Goal: Transaction & Acquisition: Purchase product/service

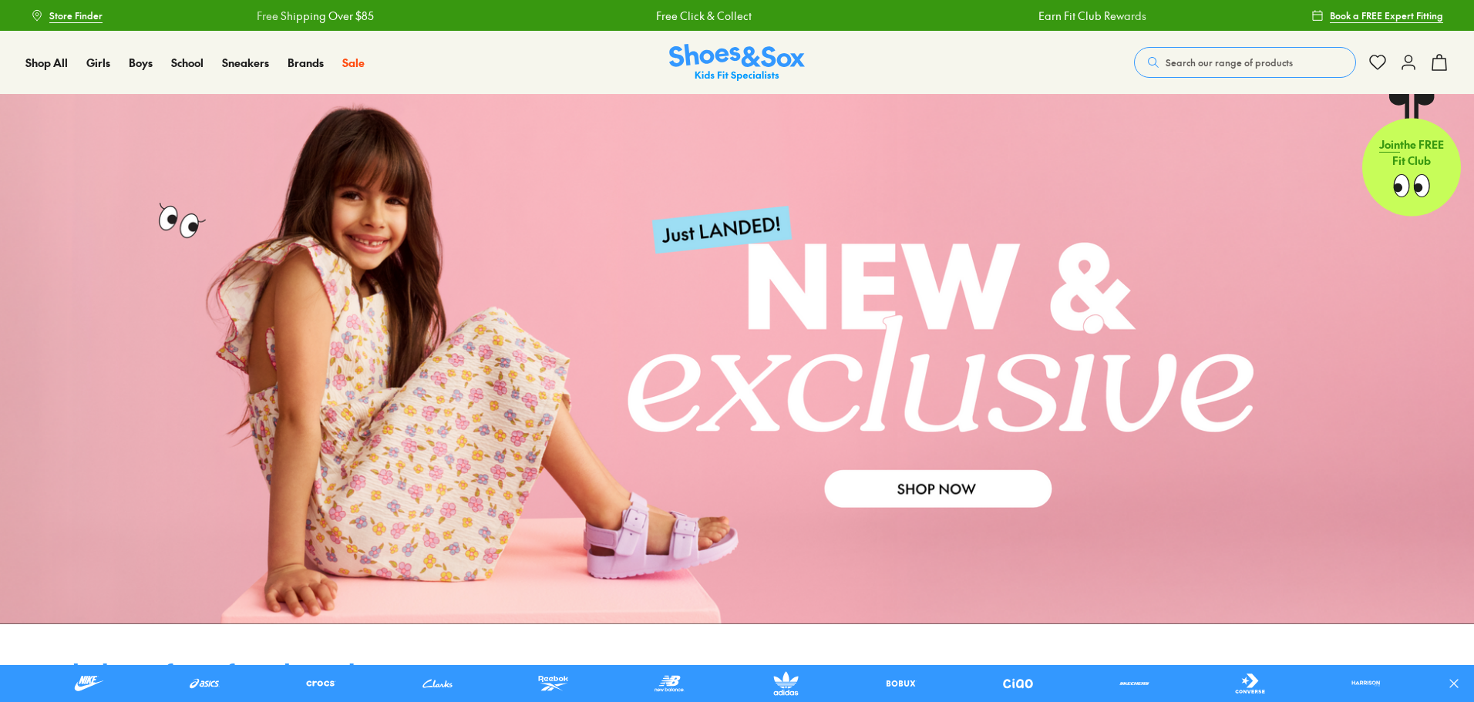
drag, startPoint x: 1173, startPoint y: 59, endPoint x: 1173, endPoint y: 49, distance: 10.1
click at [1173, 49] on button "Search our range of products" at bounding box center [1245, 62] width 222 height 31
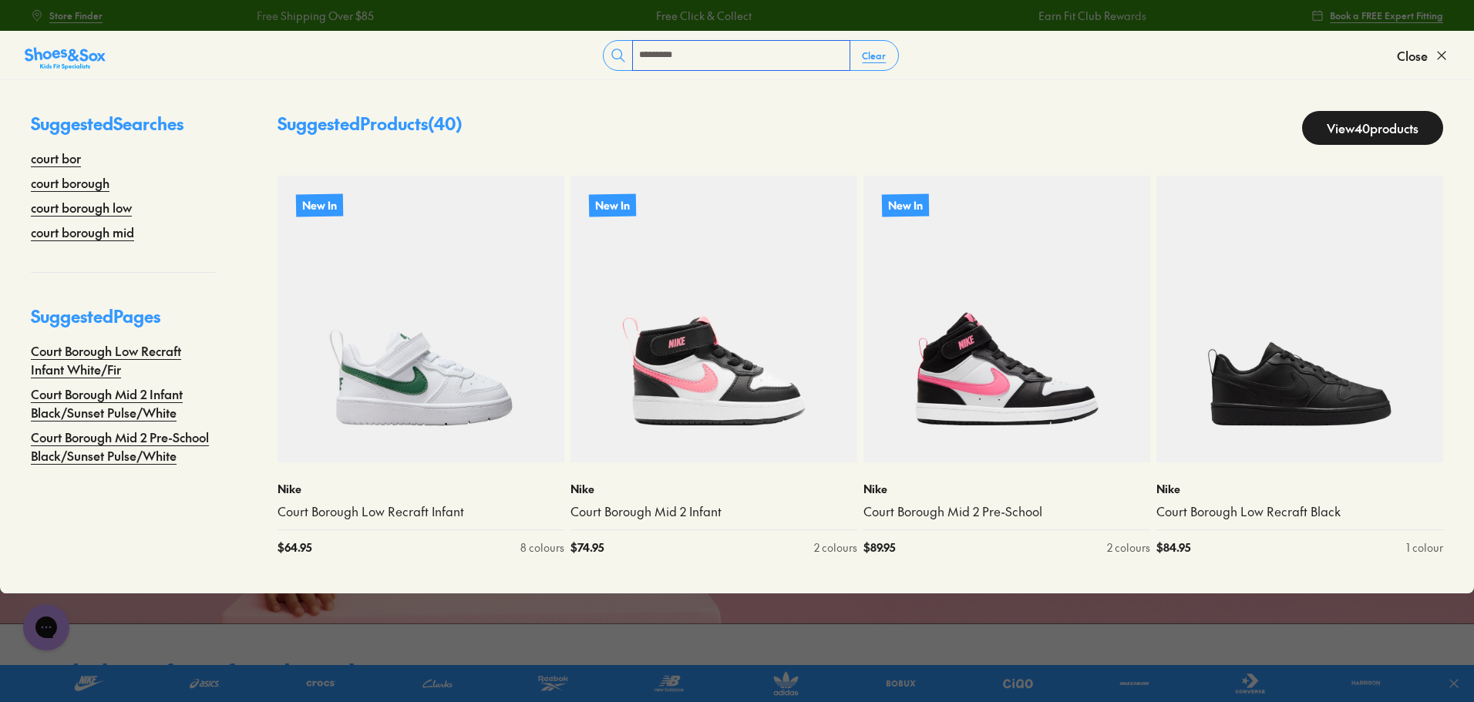
type input "**********"
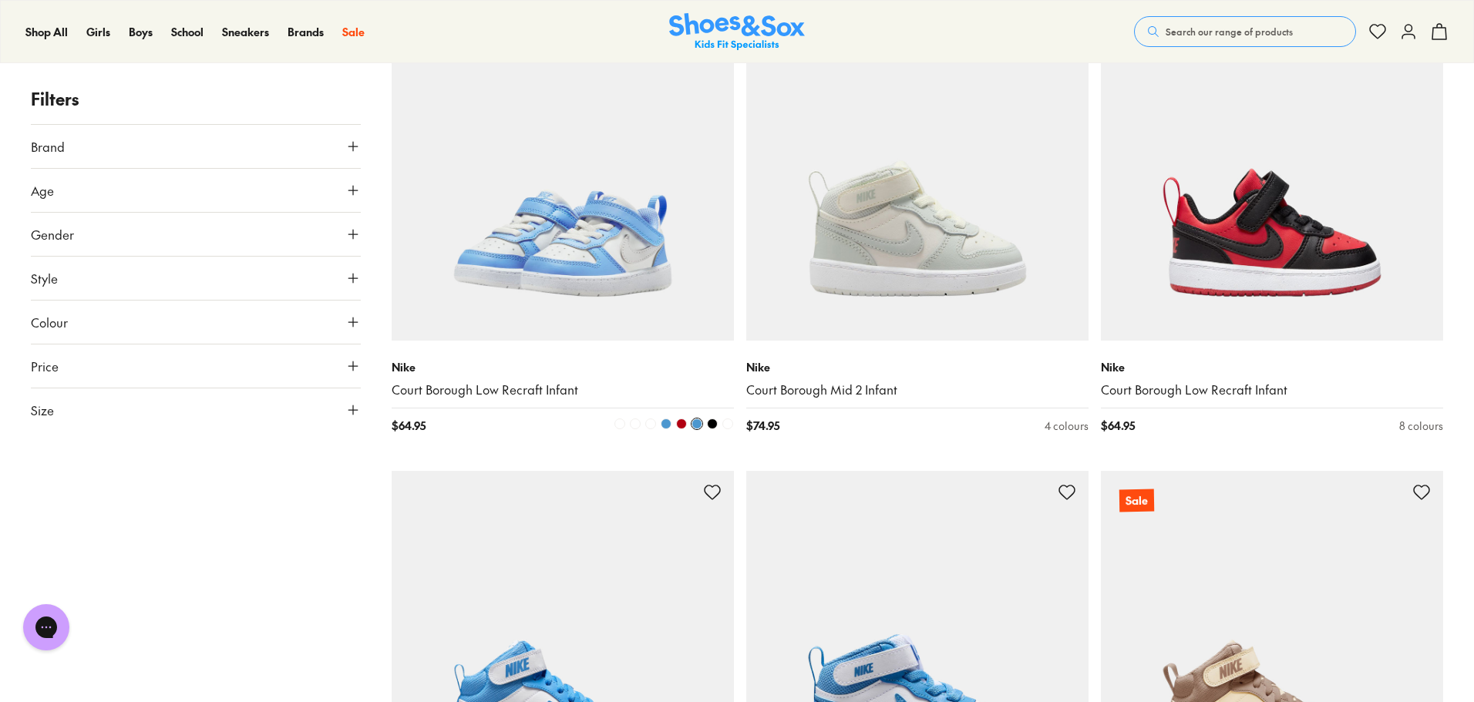
scroll to position [3547, 0]
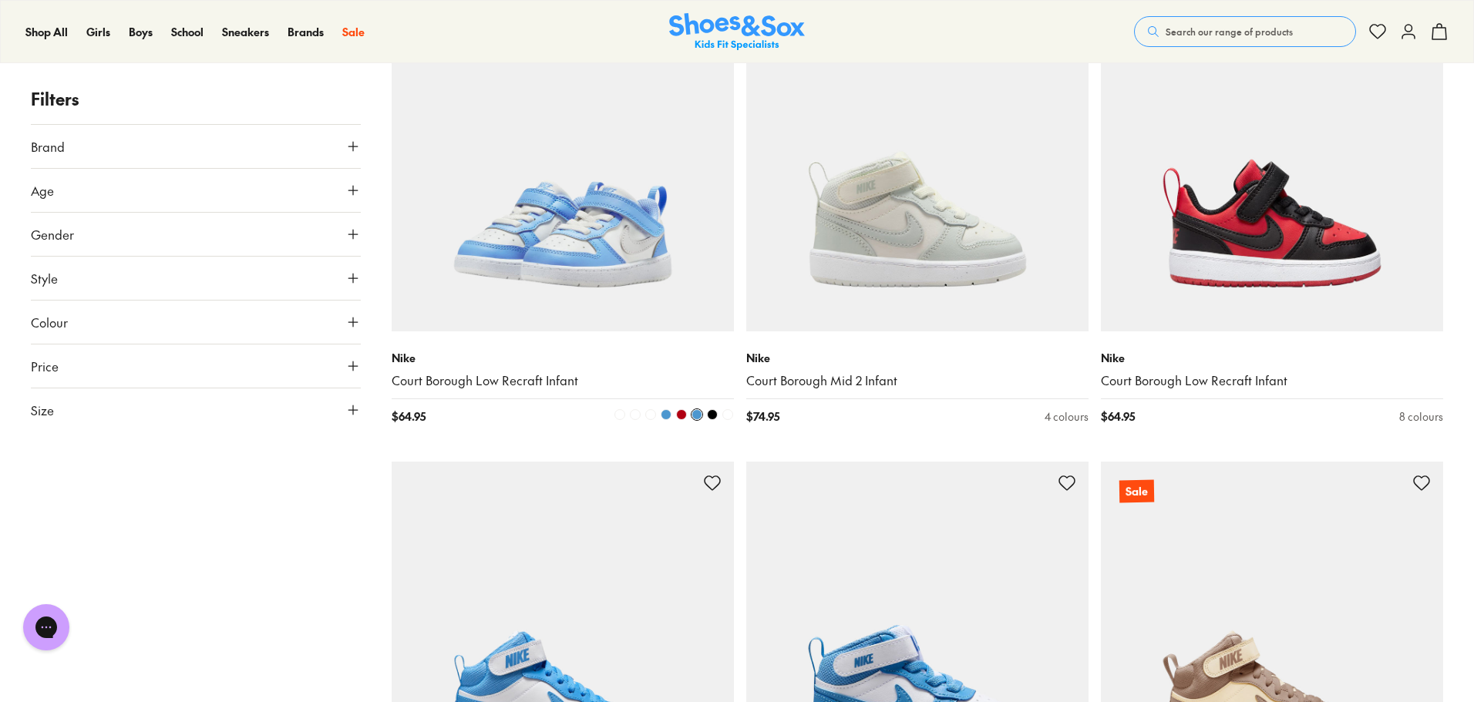
click at [643, 253] on img at bounding box center [563, 160] width 342 height 342
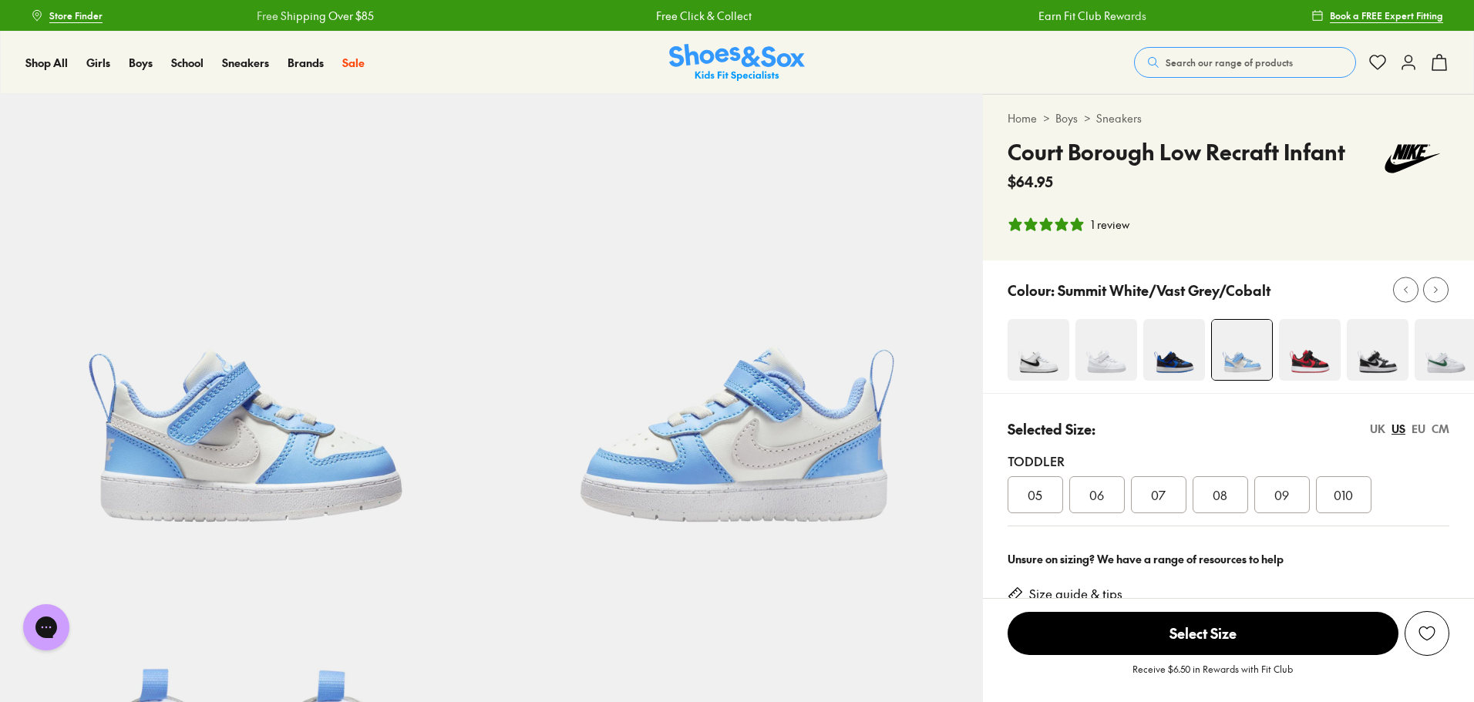
select select "*"
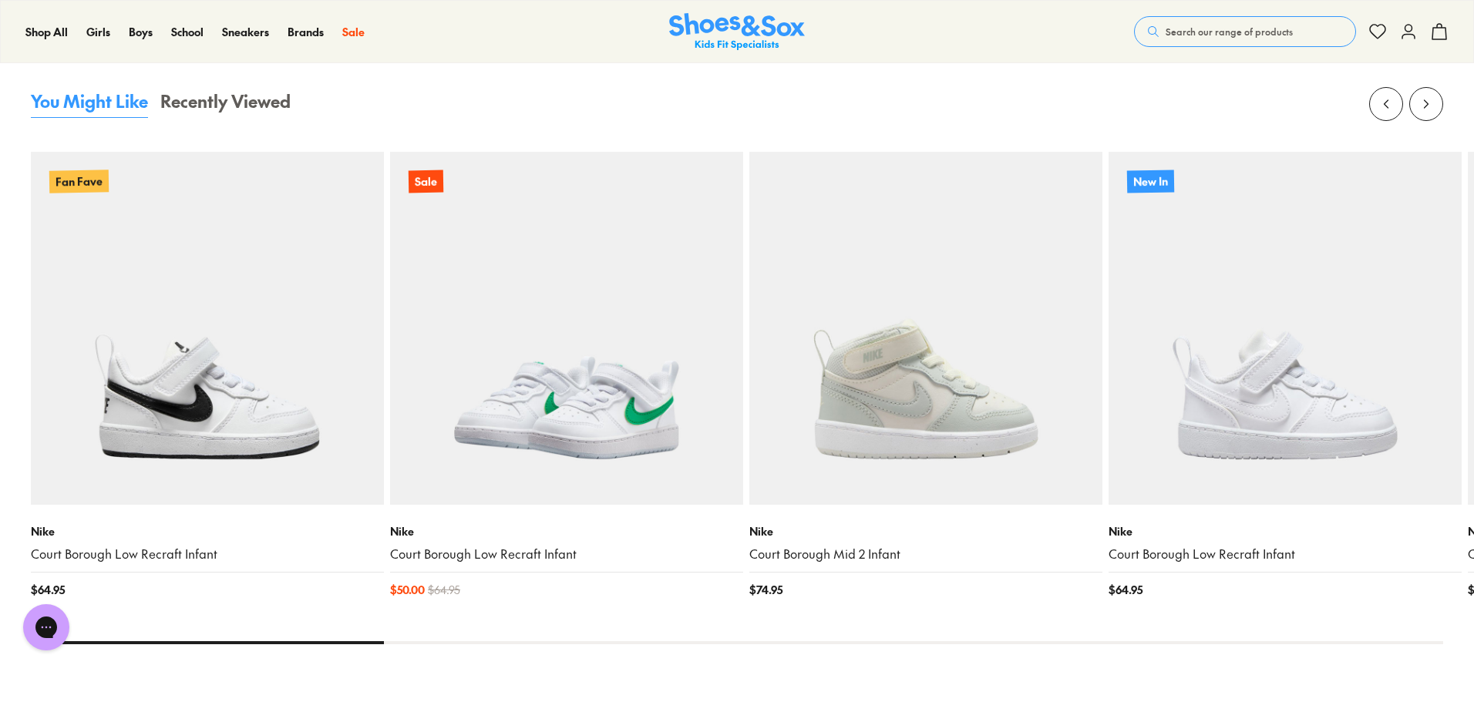
scroll to position [1696, 0]
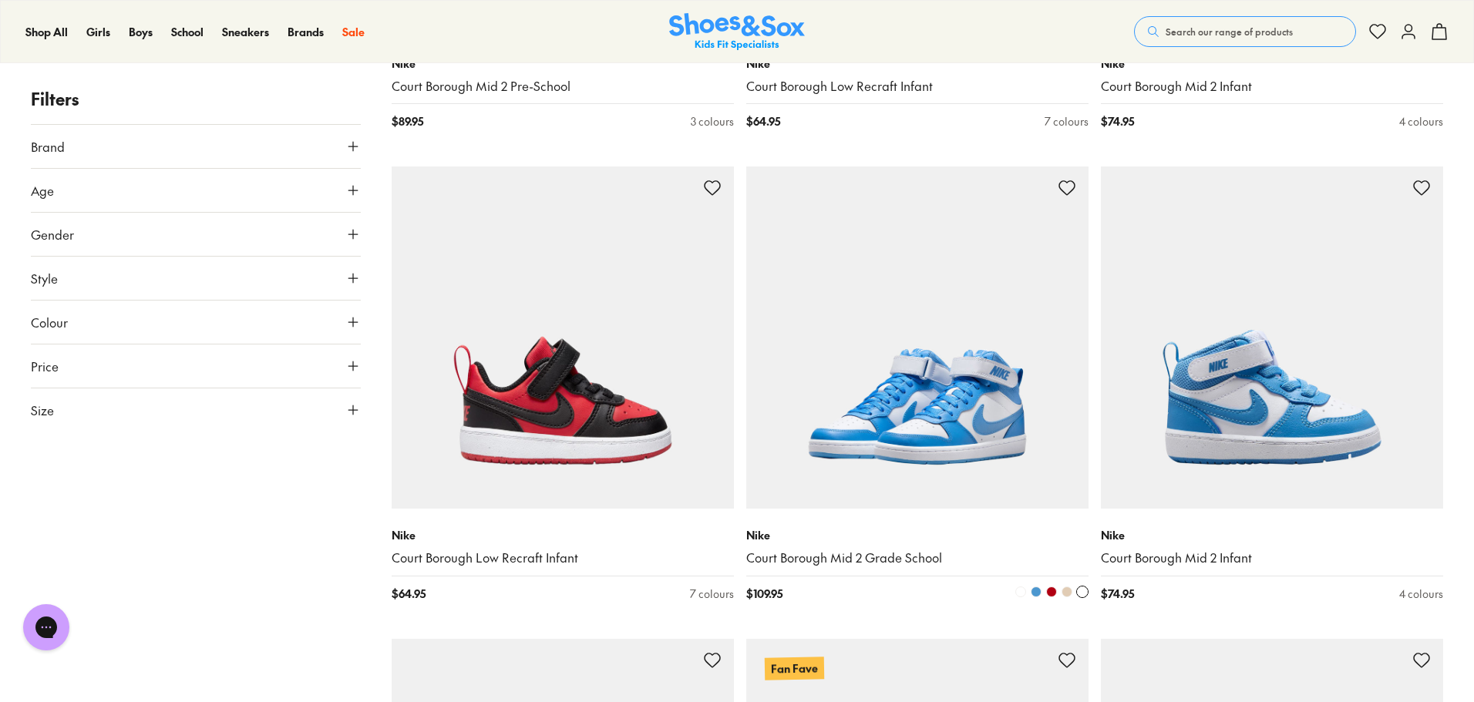
scroll to position [3376, 0]
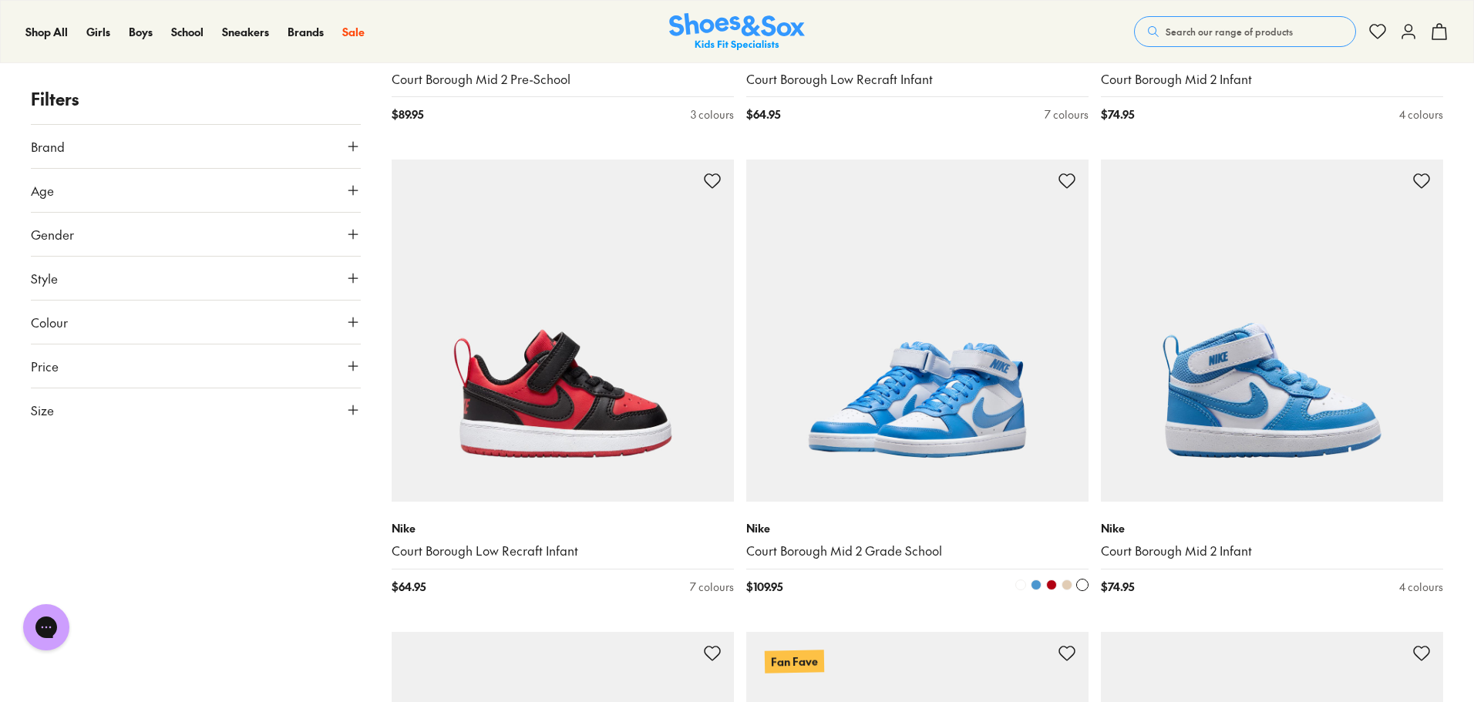
click at [1038, 582] on span at bounding box center [1036, 585] width 11 height 11
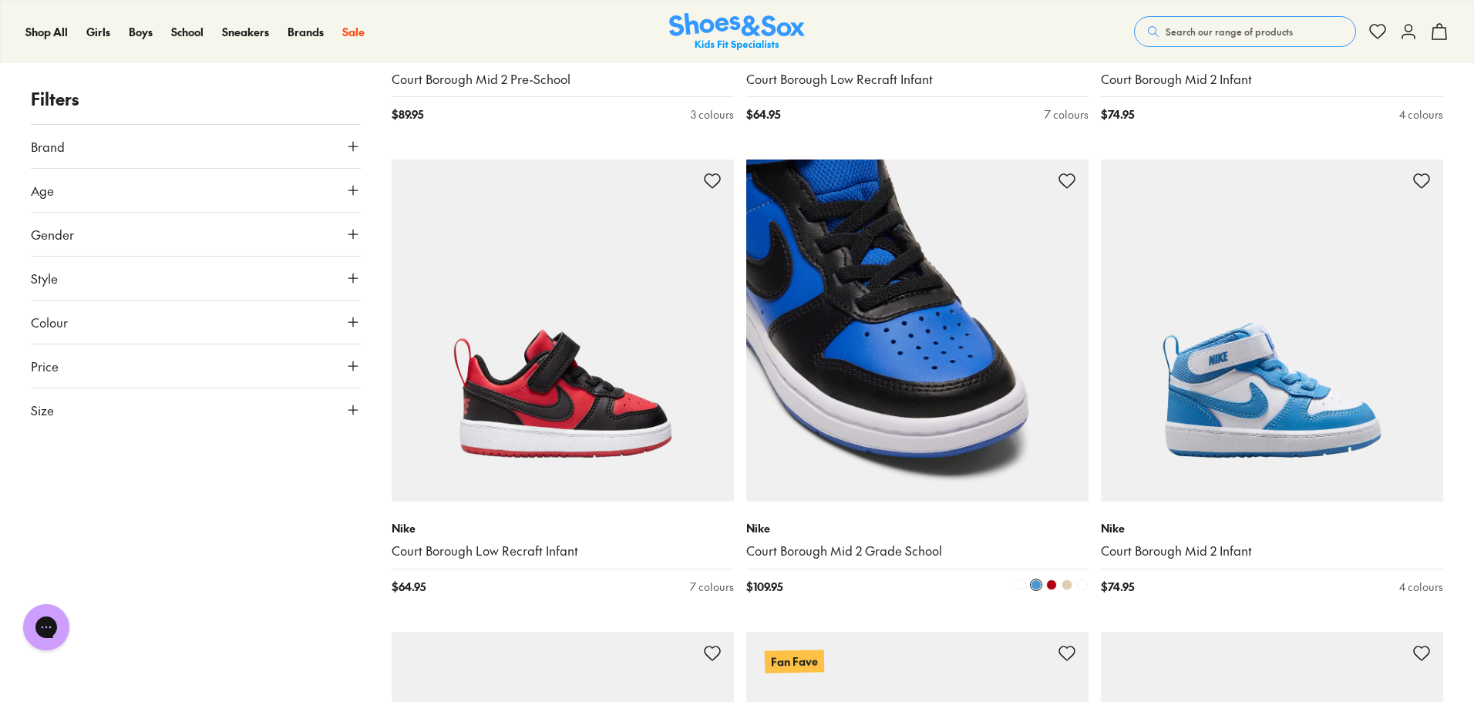
click at [1049, 584] on span at bounding box center [1051, 585] width 11 height 11
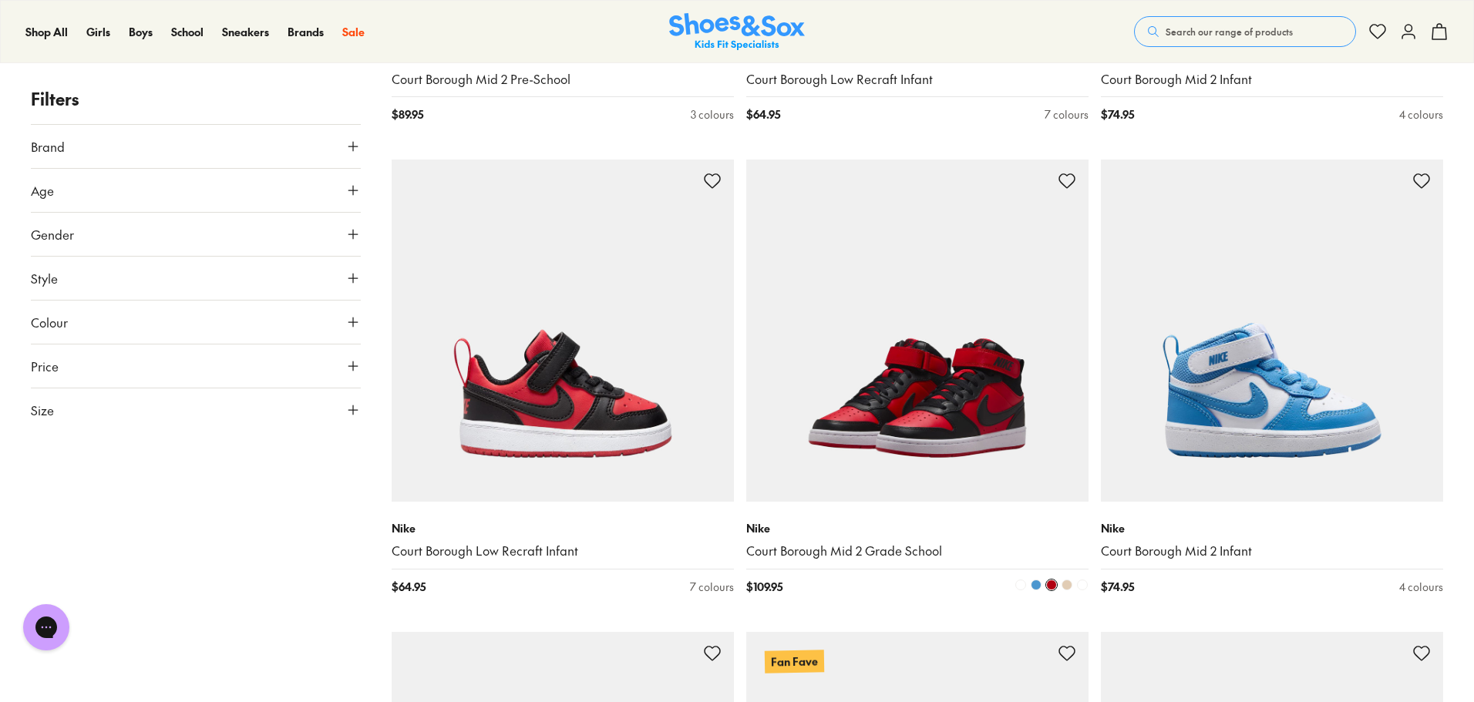
click at [1069, 584] on span at bounding box center [1067, 585] width 11 height 11
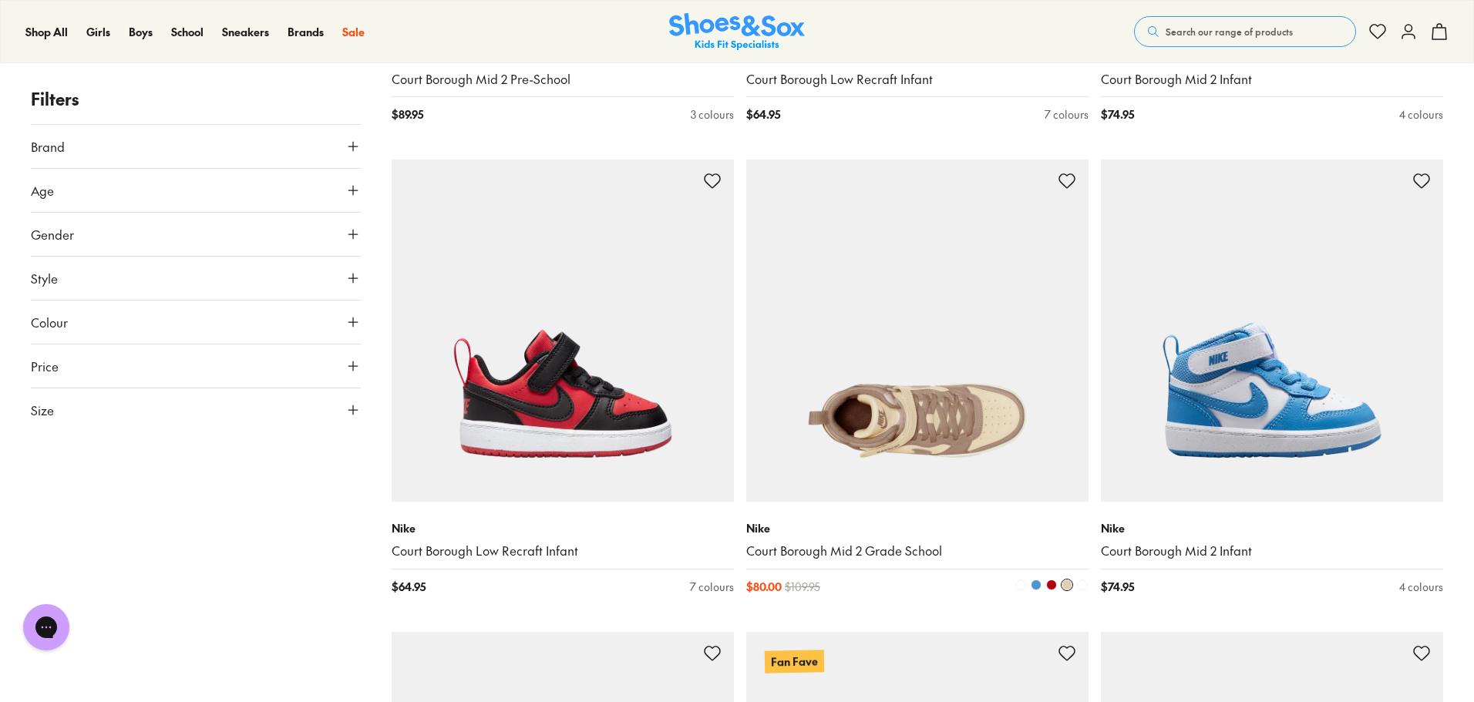
click at [1087, 584] on span at bounding box center [1082, 585] width 11 height 11
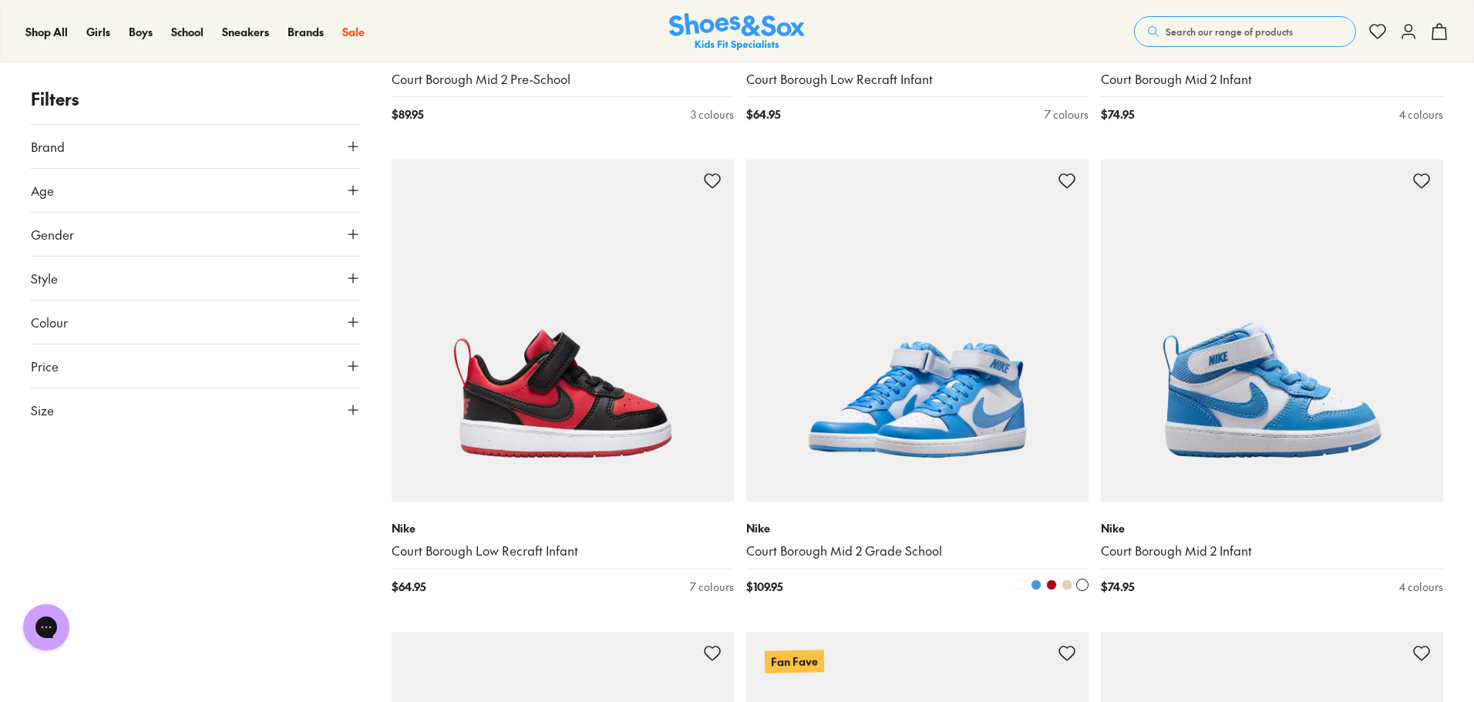
click at [1022, 584] on span at bounding box center [1020, 585] width 11 height 11
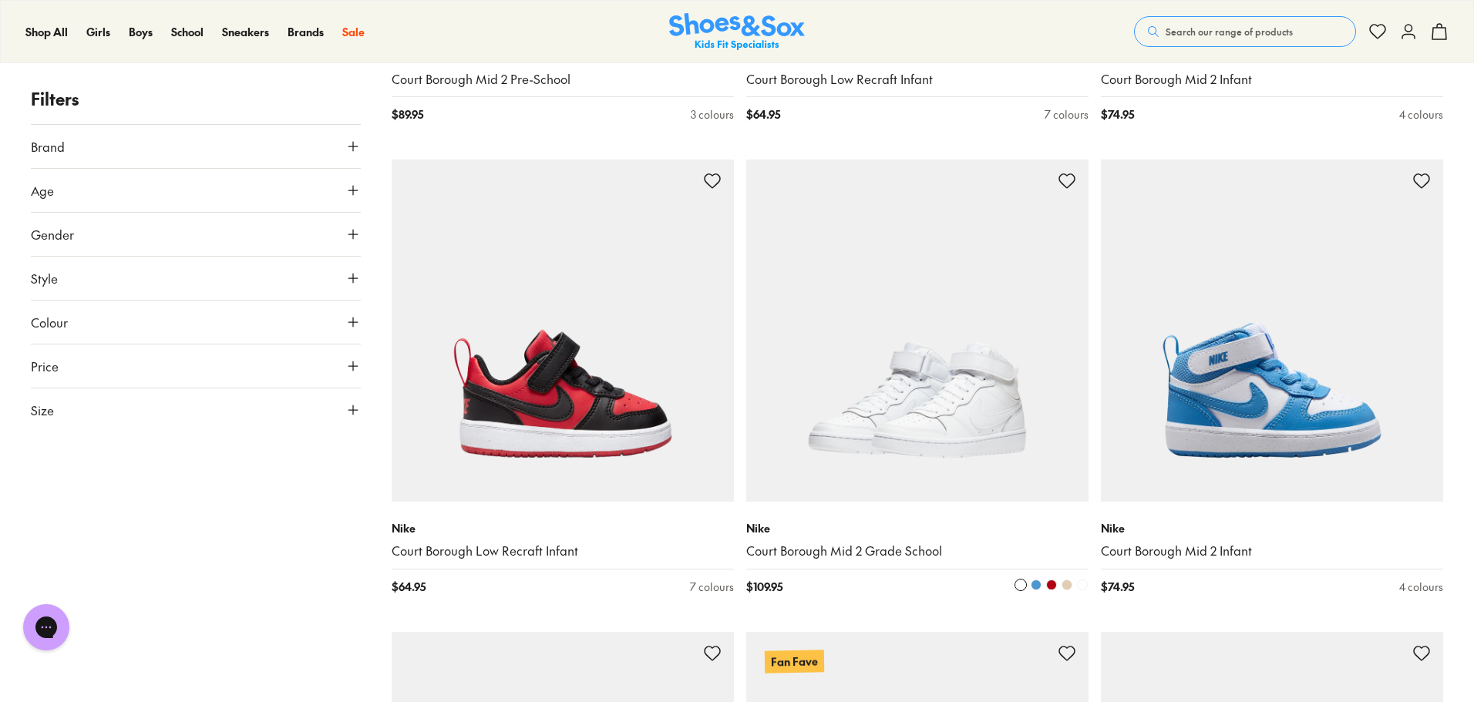
click at [1035, 586] on span at bounding box center [1036, 585] width 11 height 11
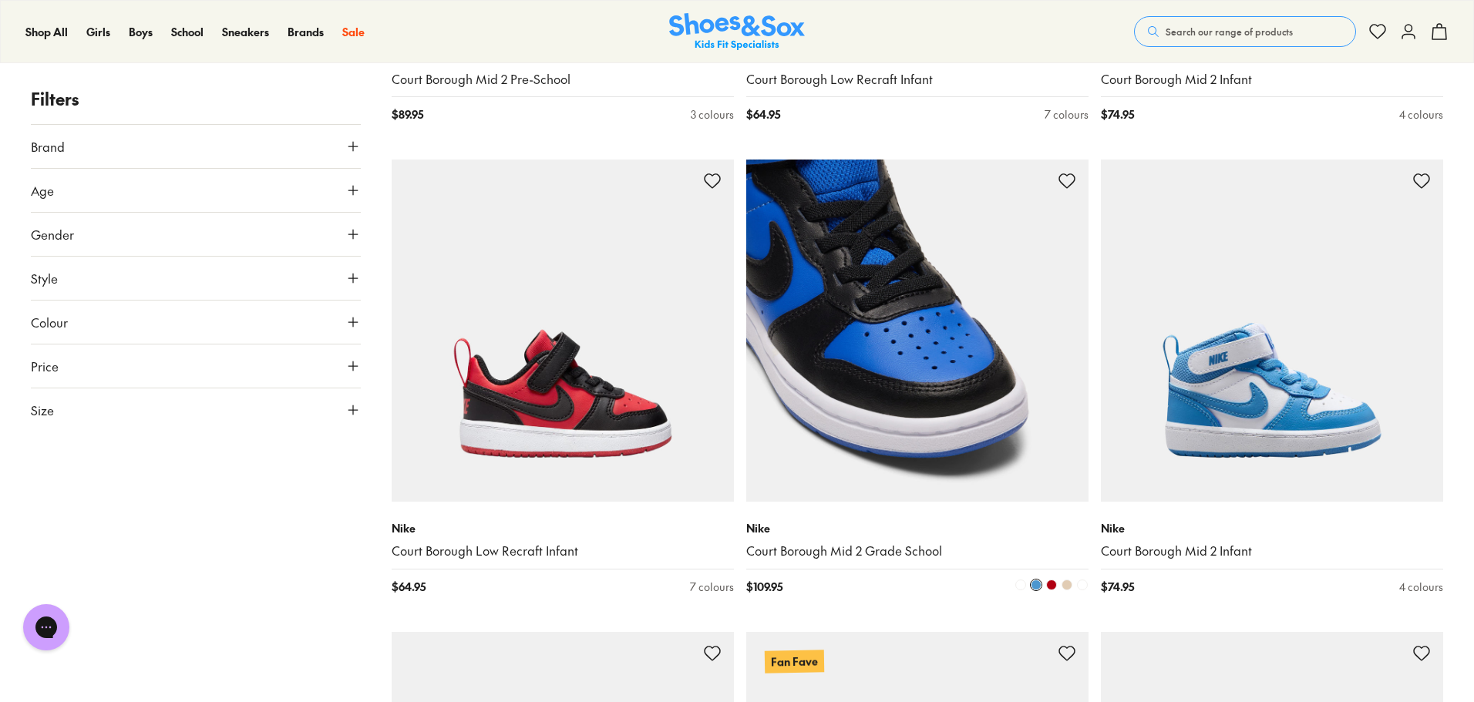
click at [1049, 587] on span at bounding box center [1051, 585] width 11 height 11
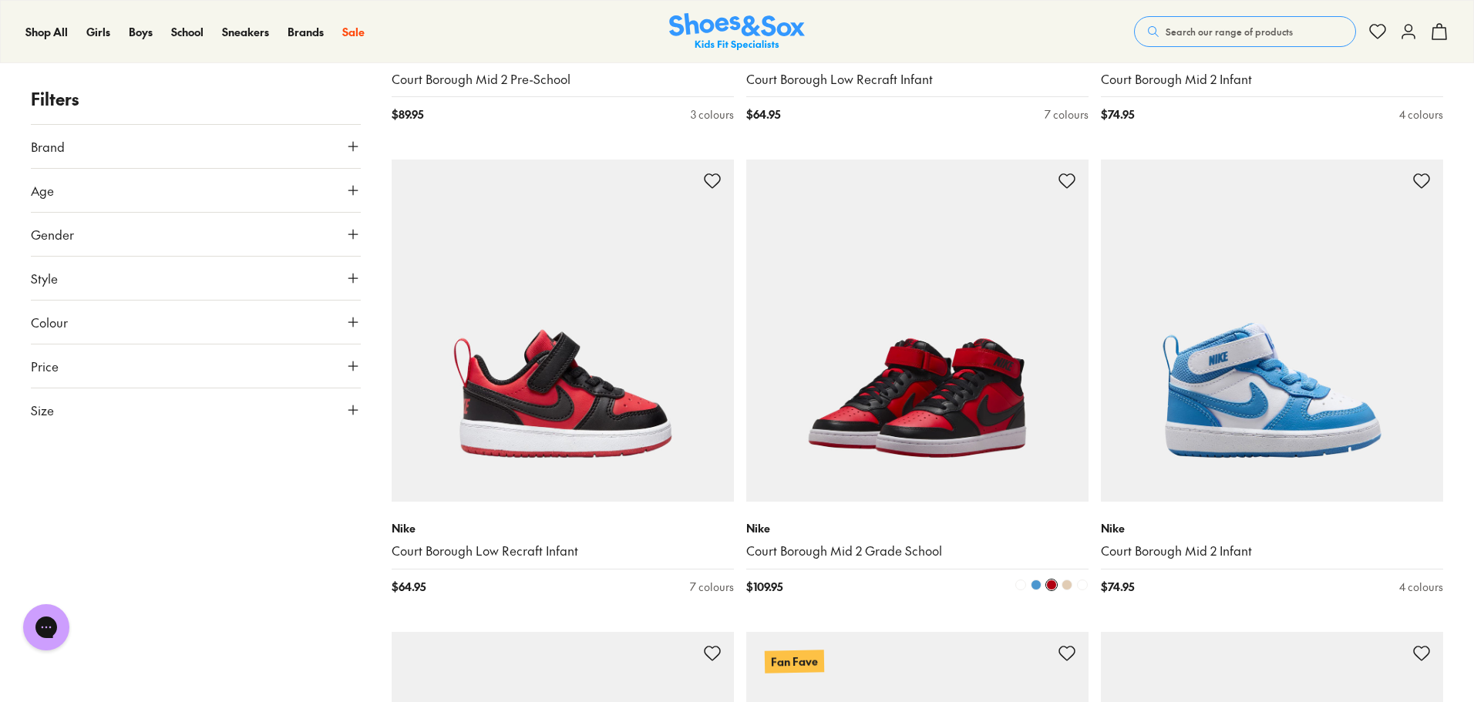
click at [1066, 588] on span at bounding box center [1067, 585] width 11 height 11
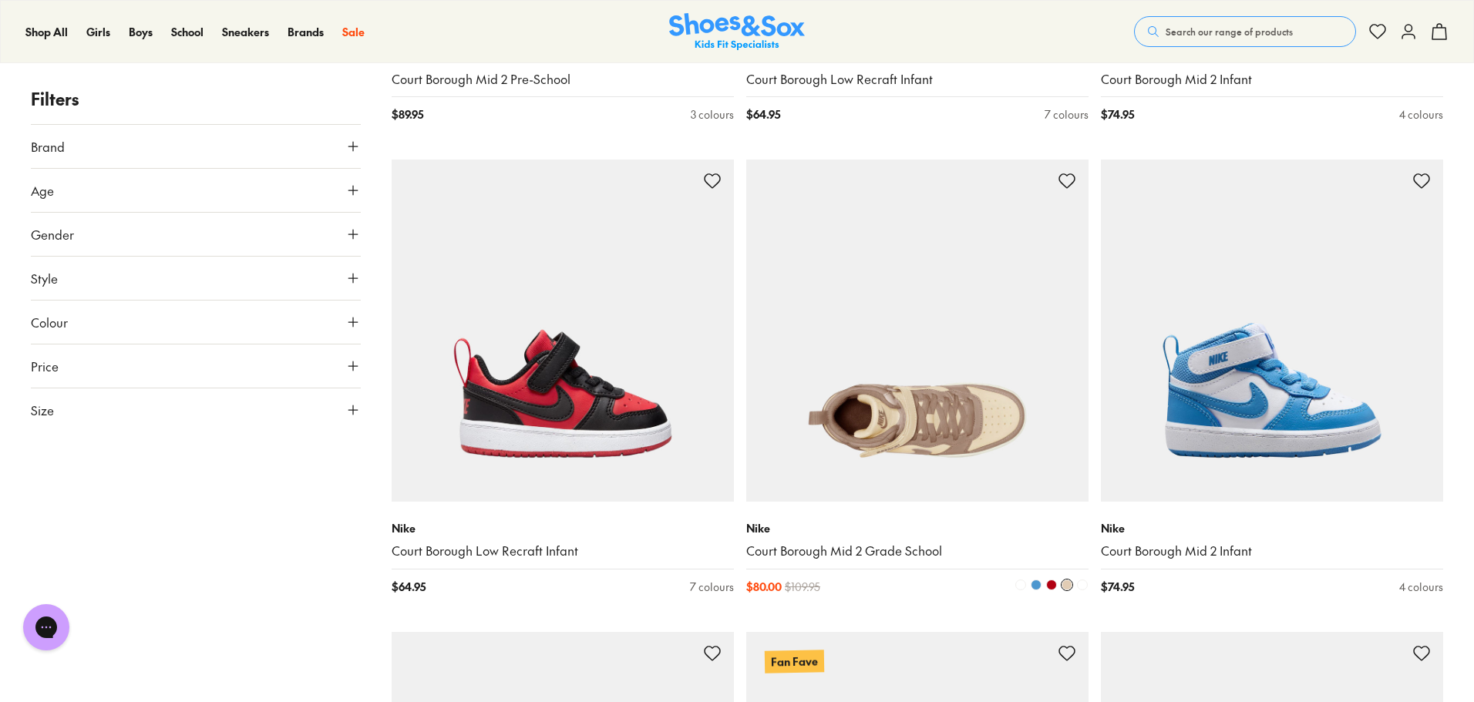
click at [1083, 584] on span at bounding box center [1082, 585] width 11 height 11
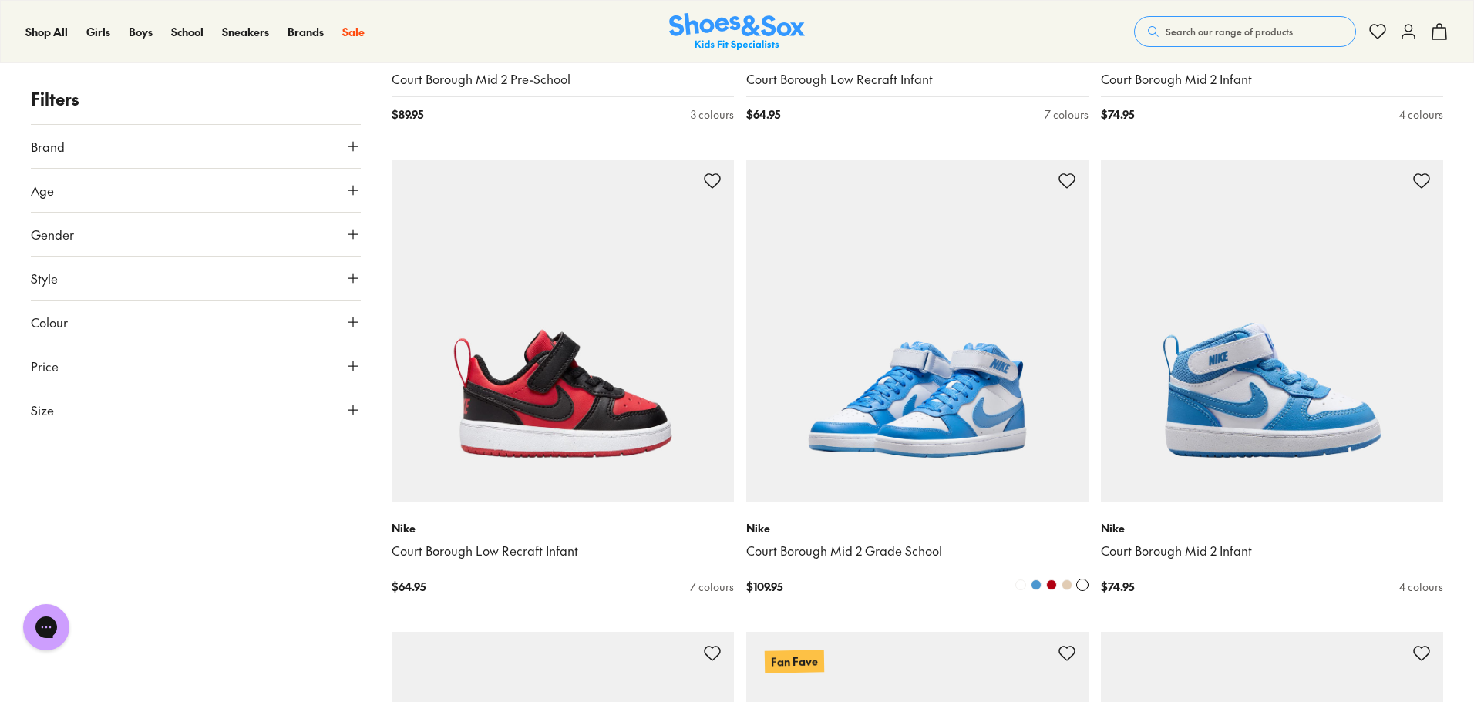
click at [1067, 440] on img at bounding box center [917, 331] width 342 height 342
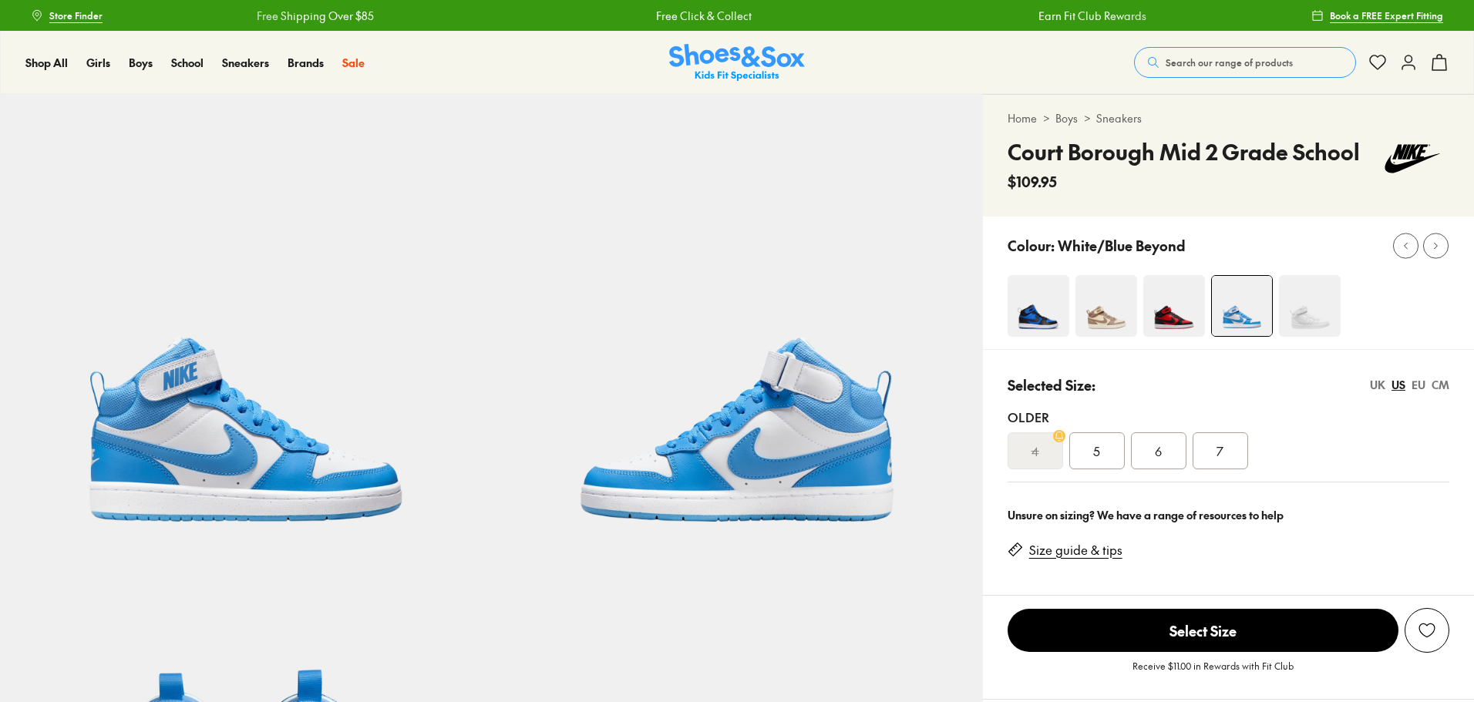
select select "*"
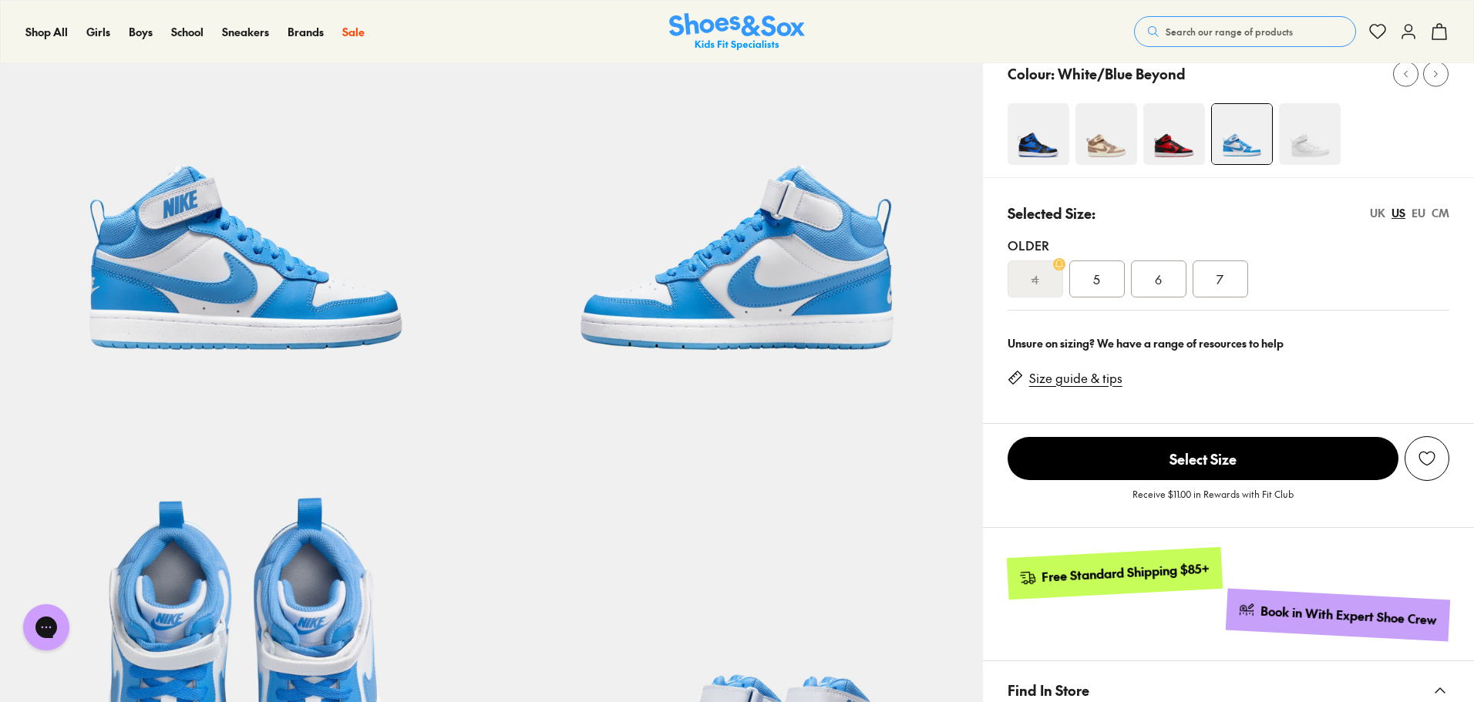
scroll to position [463, 0]
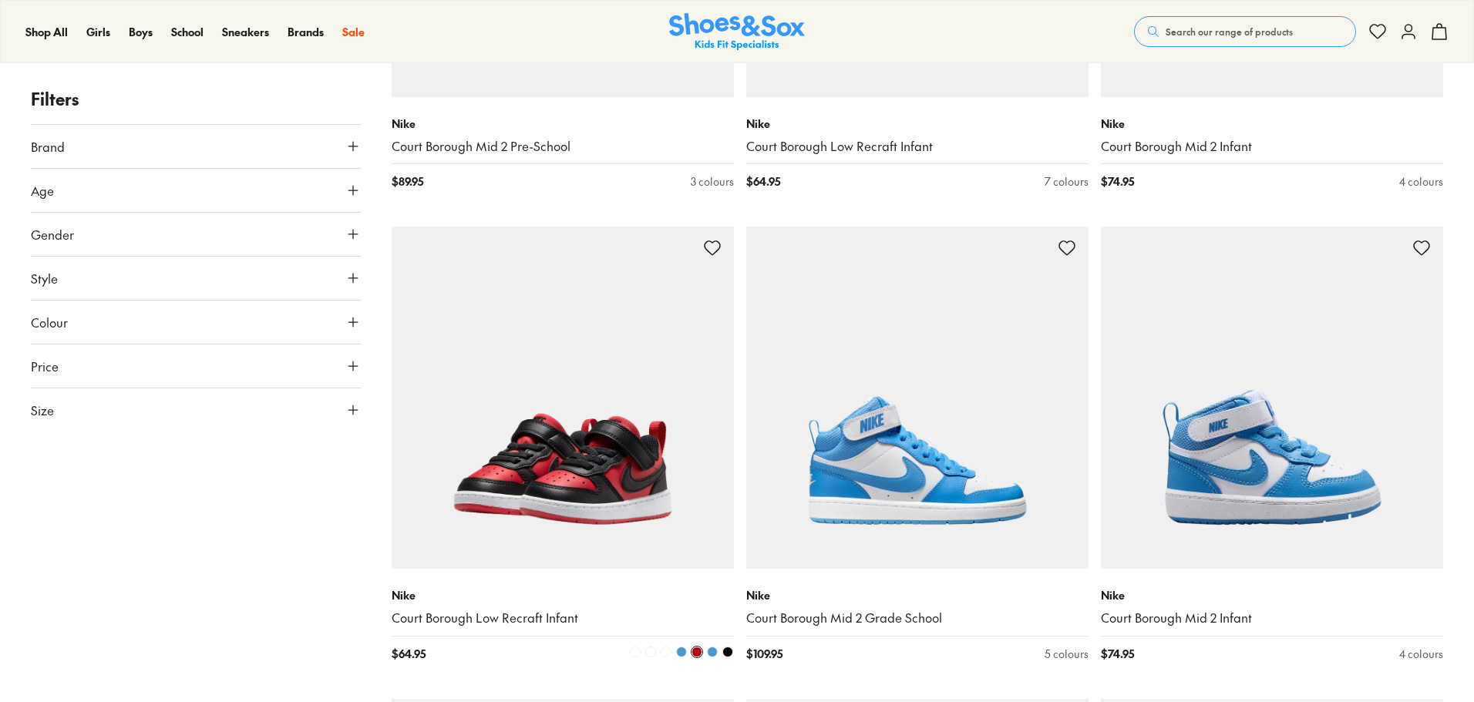
scroll to position [3309, 0]
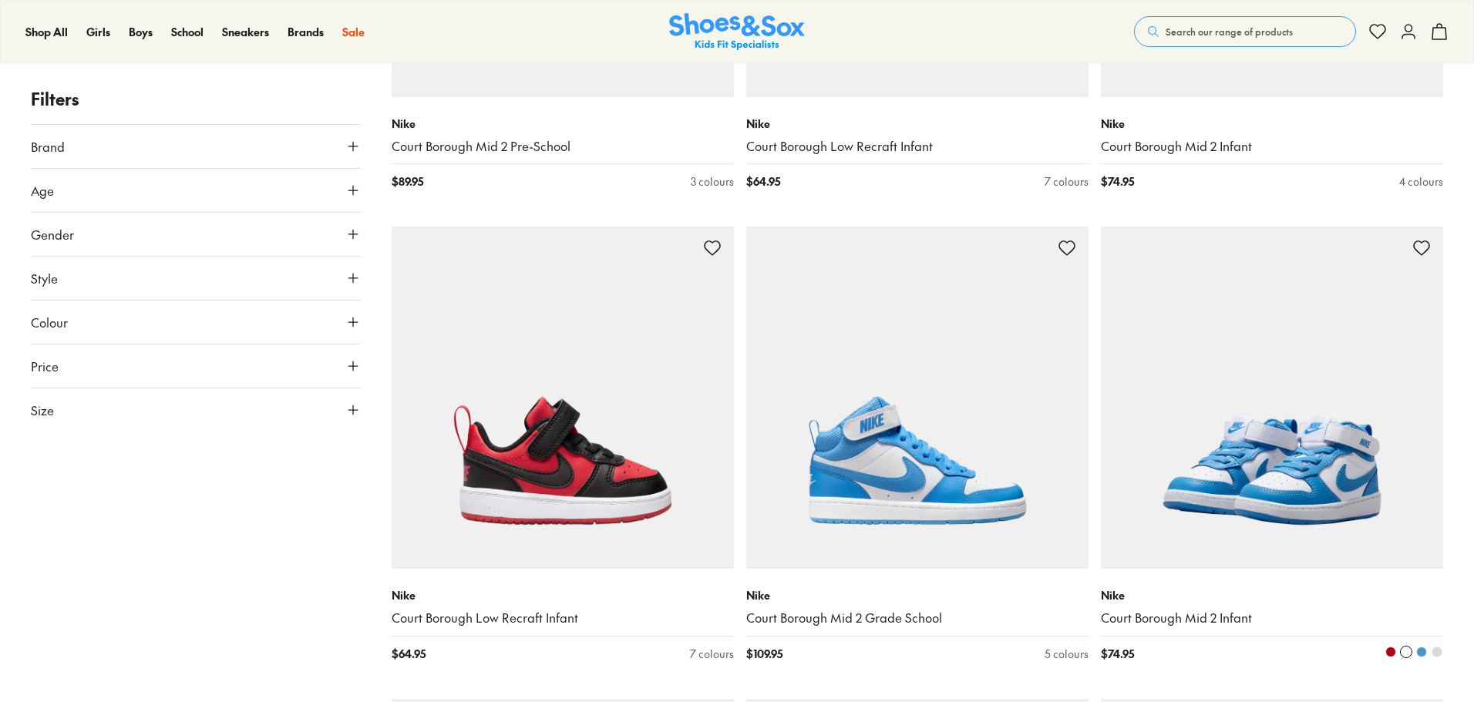
click at [1353, 470] on img at bounding box center [1272, 398] width 342 height 342
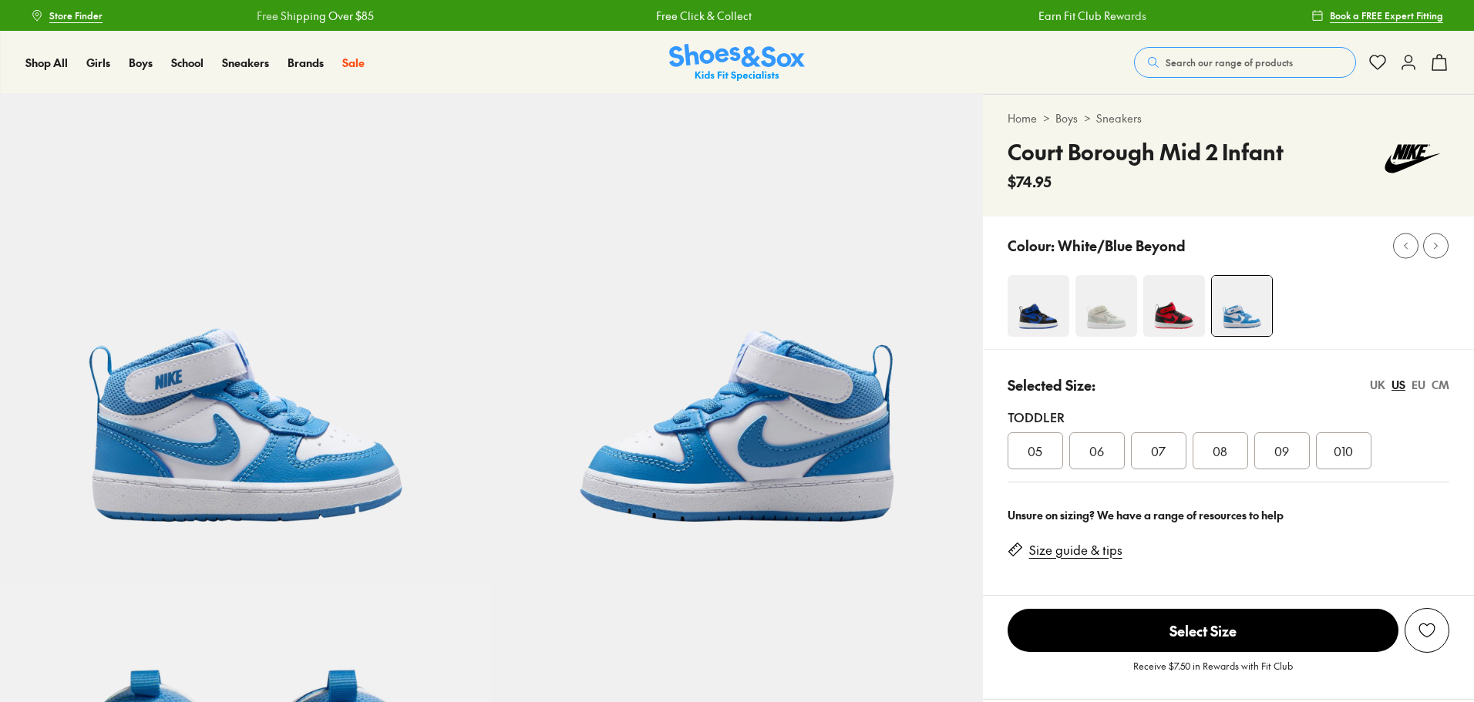
select select "*"
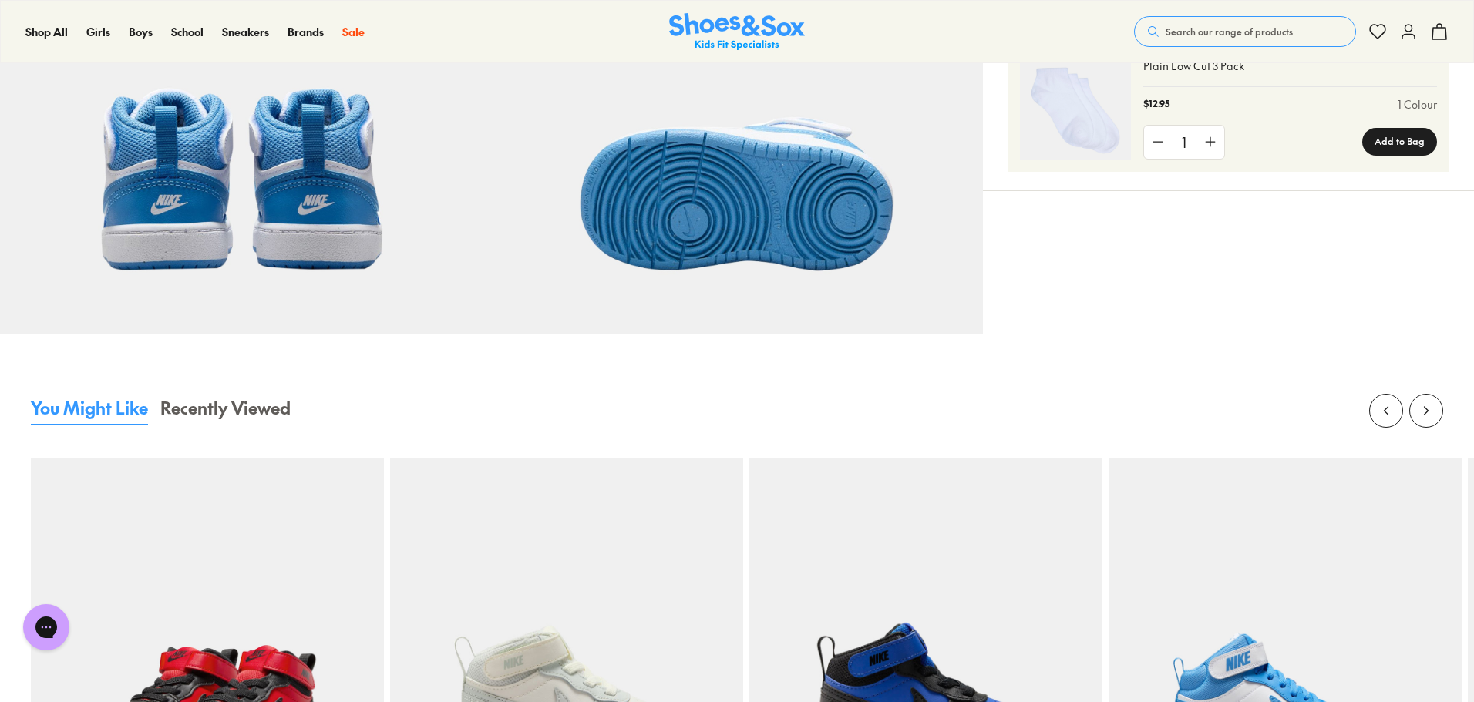
scroll to position [1465, 0]
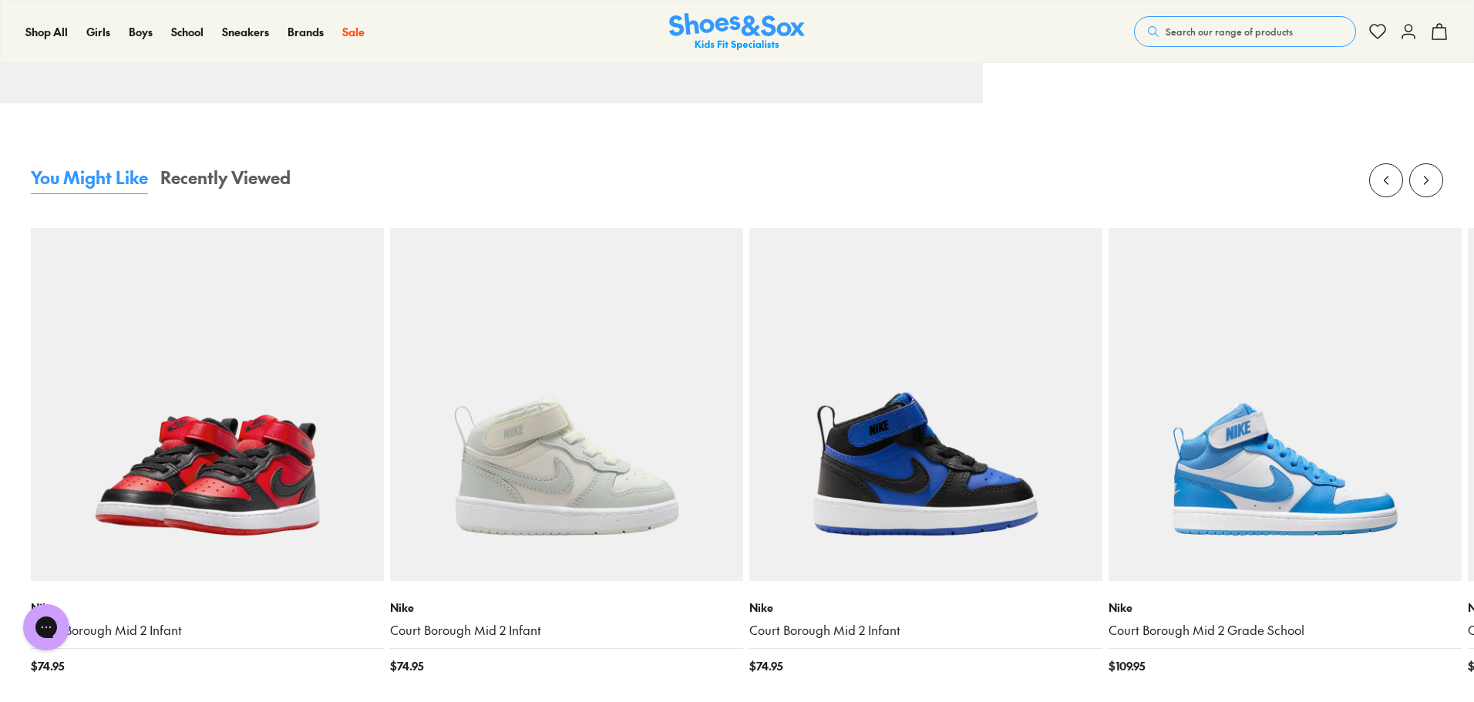
click at [217, 444] on img at bounding box center [207, 404] width 353 height 353
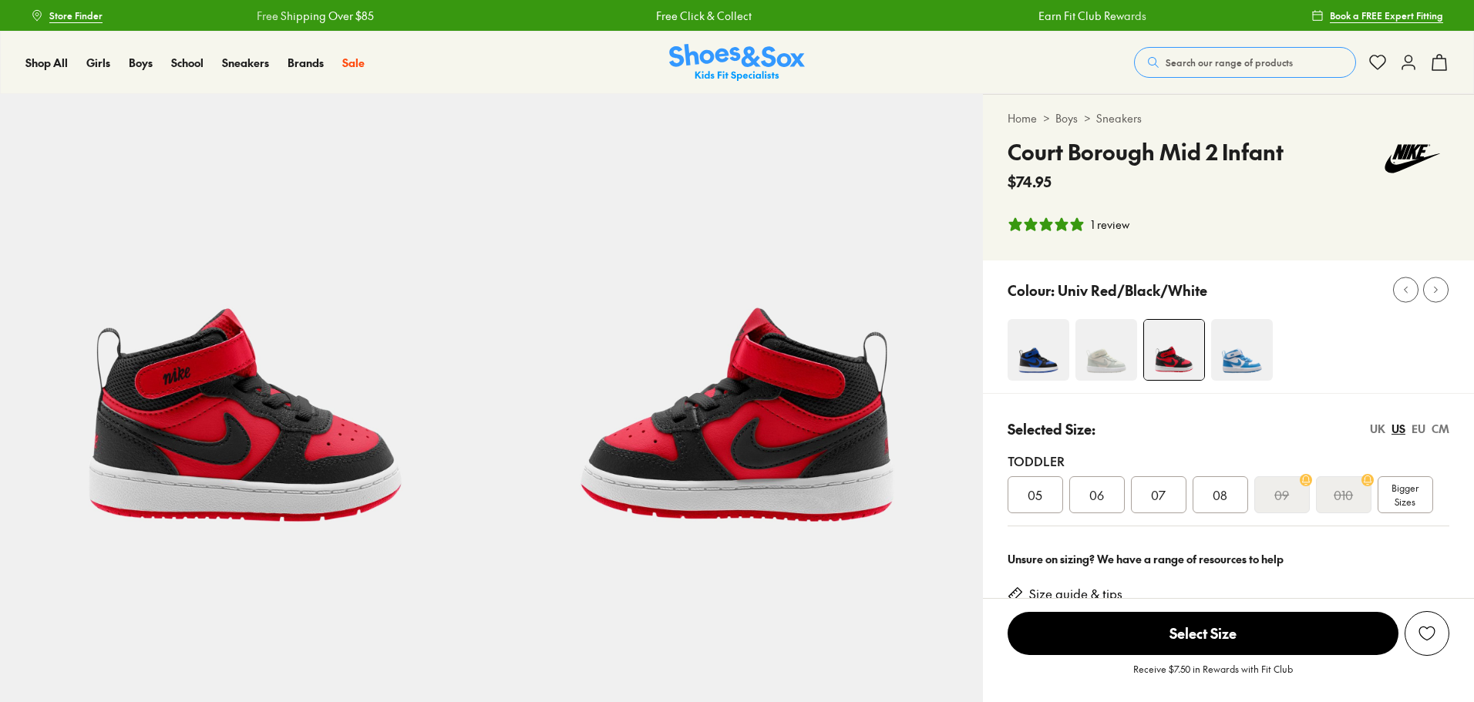
select select "*"
click at [1407, 488] on span "Bigger Sizes" at bounding box center [1405, 495] width 27 height 28
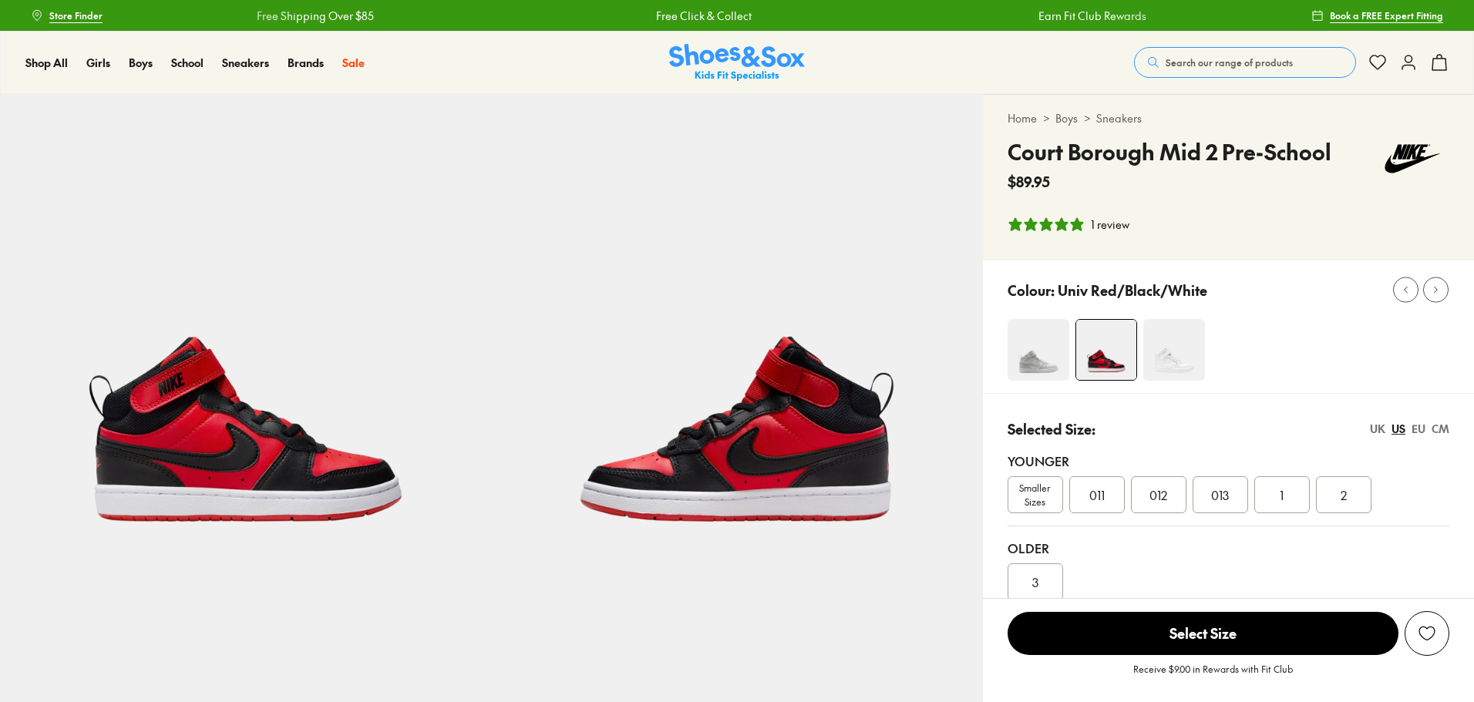
select select "*"
click at [1031, 365] on img at bounding box center [1039, 350] width 62 height 62
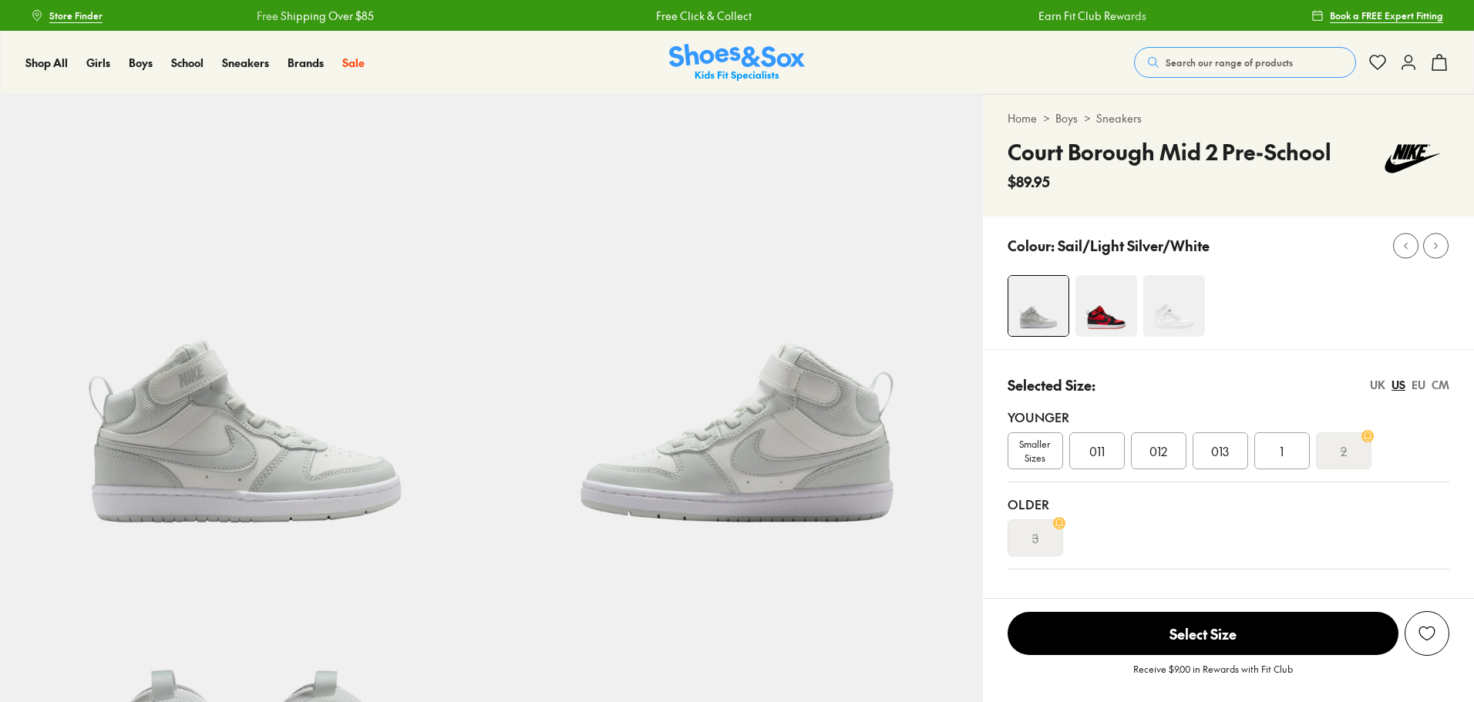
select select "*"
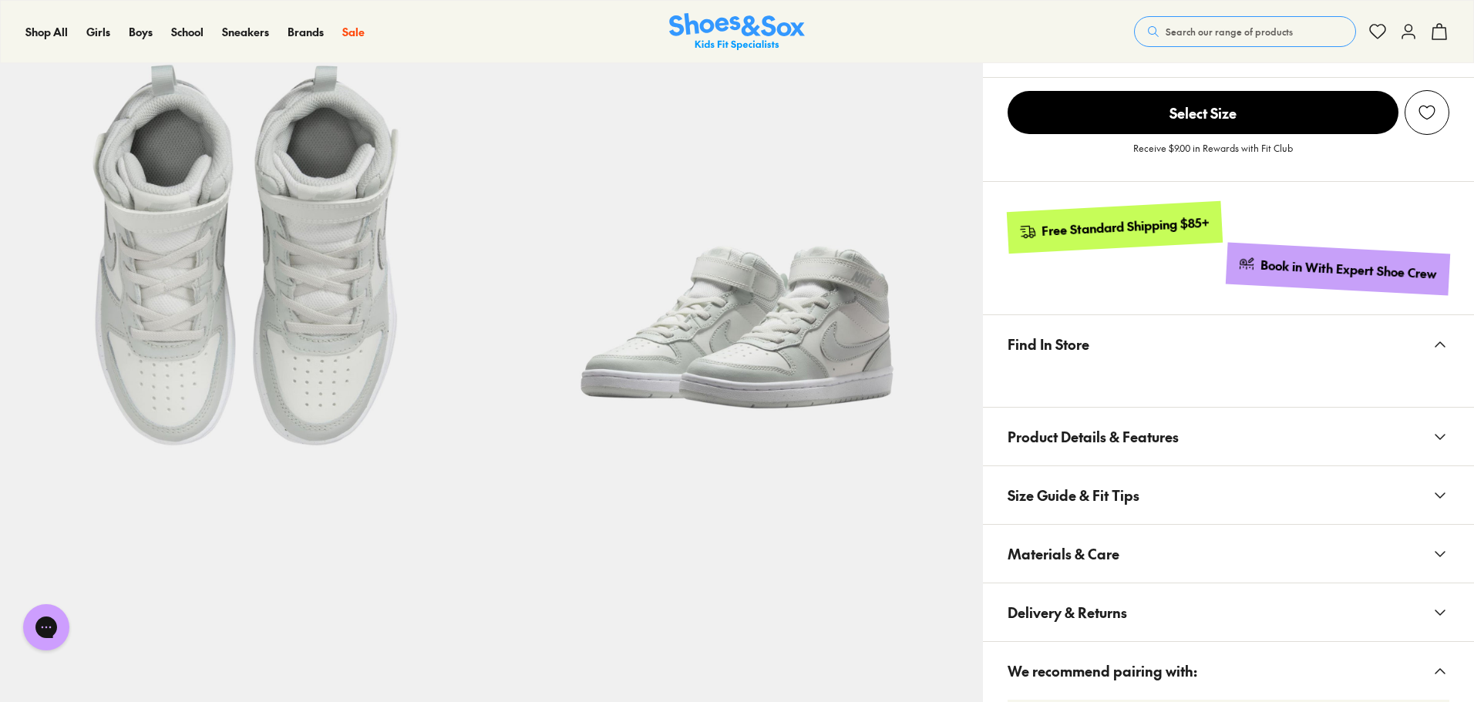
scroll to position [694, 0]
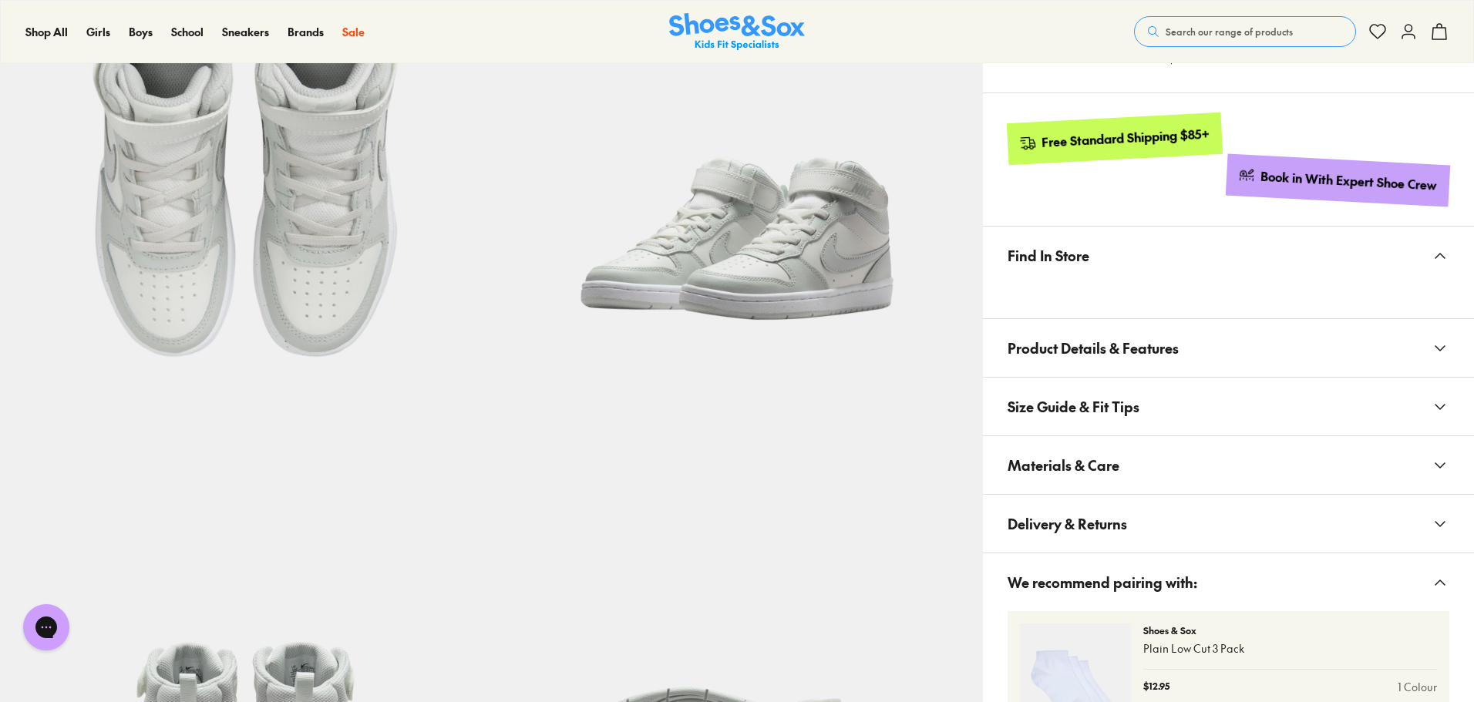
click at [1103, 445] on span "Materials & Care" at bounding box center [1064, 465] width 112 height 45
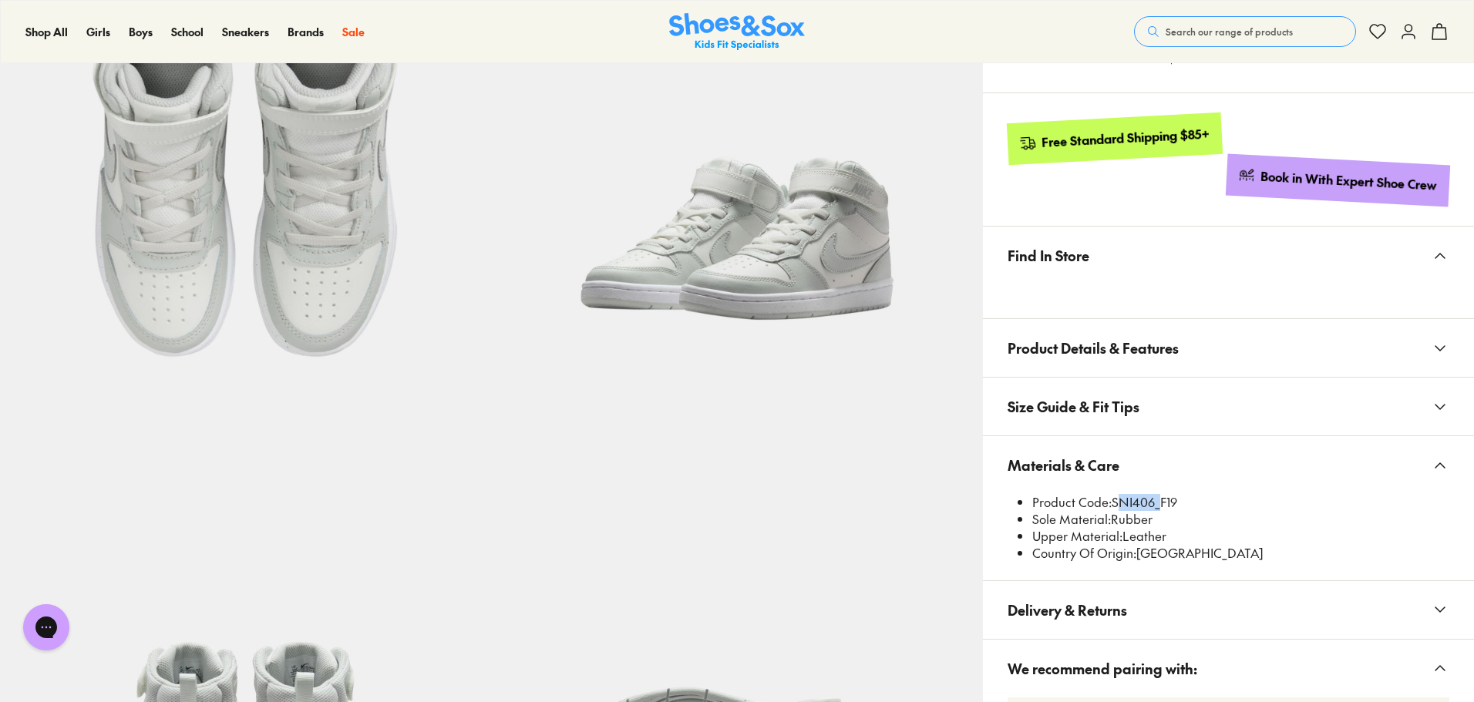
drag, startPoint x: 1156, startPoint y: 503, endPoint x: 1112, endPoint y: 503, distance: 44.0
click at [1112, 503] on li "Product Code: SNI406_F19" at bounding box center [1240, 502] width 417 height 17
copy li "SNI406"
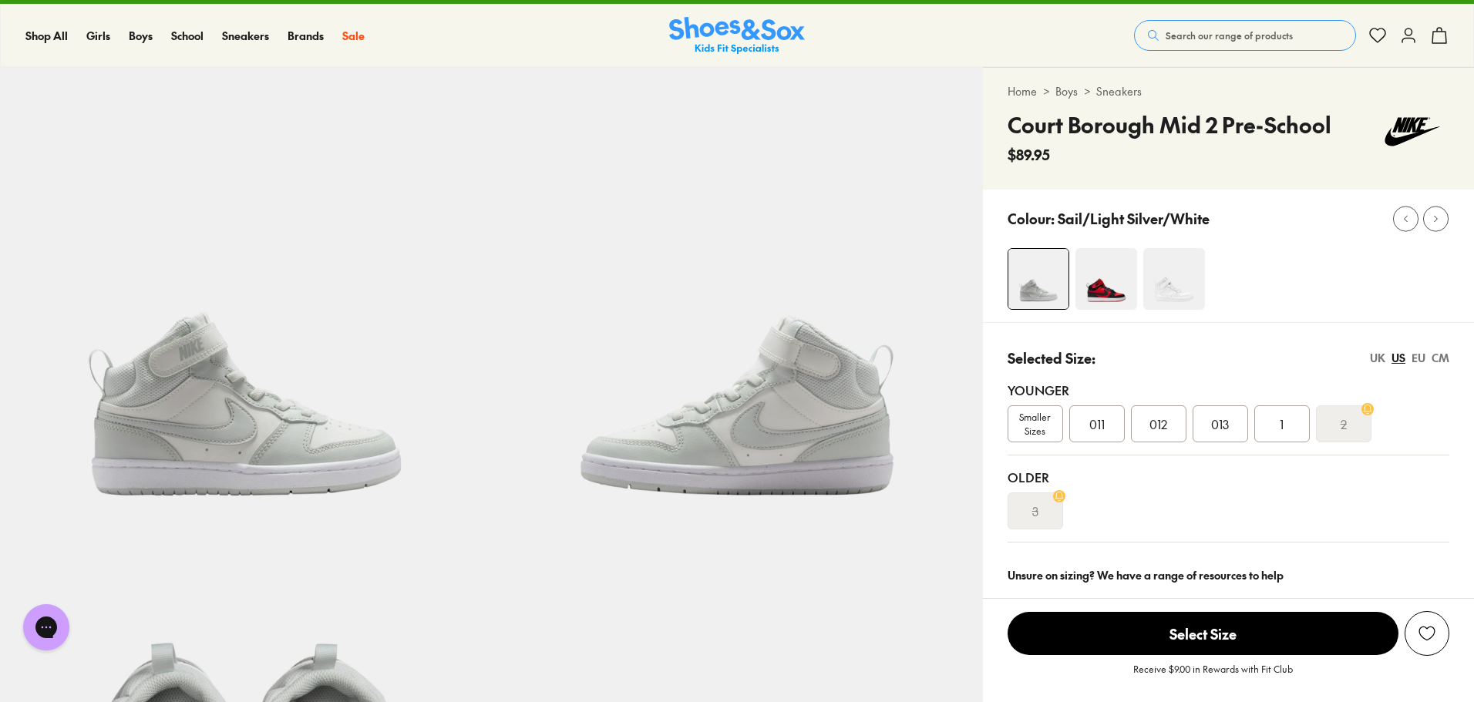
scroll to position [0, 0]
